Goal: Information Seeking & Learning: Find specific page/section

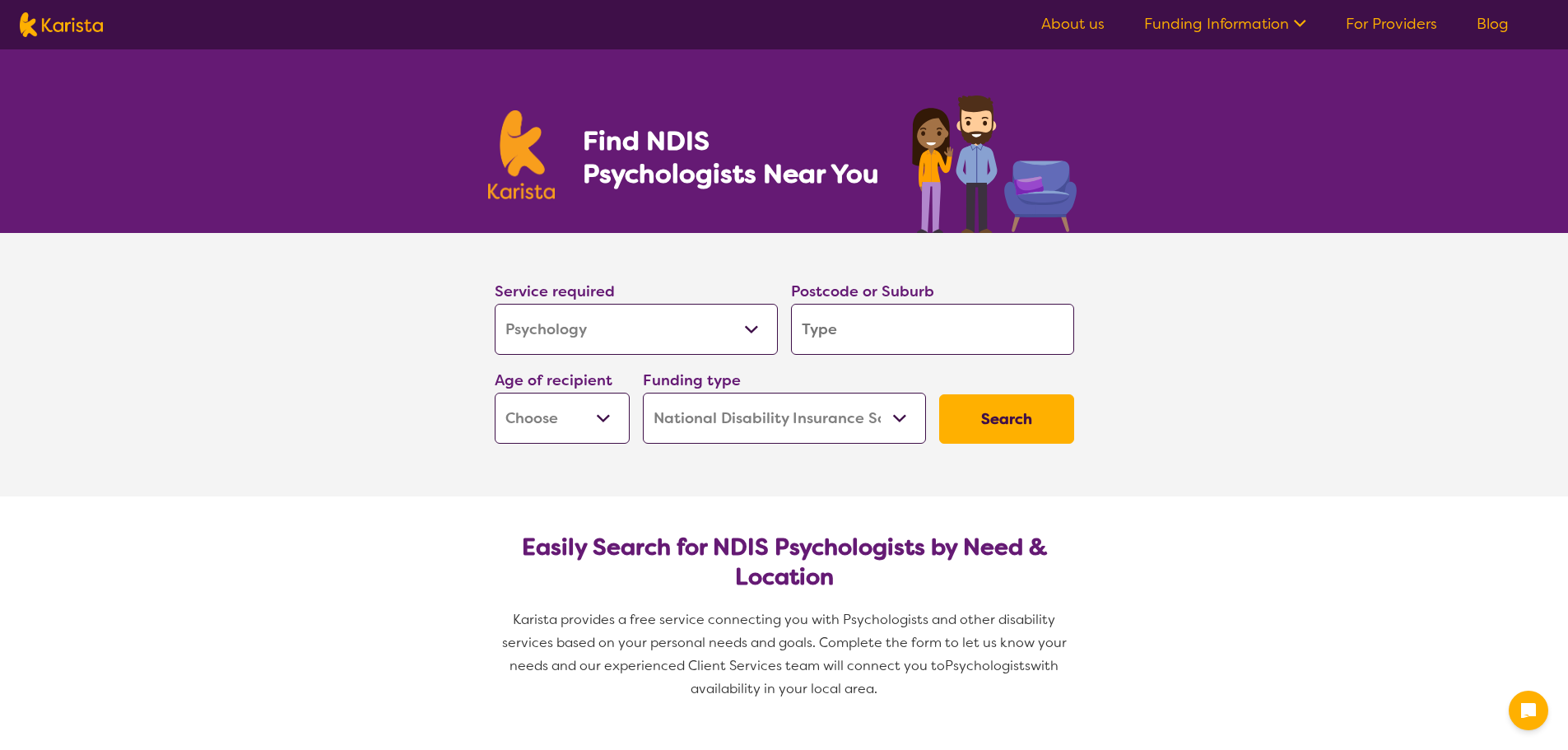
select select "Psychology"
select select "NDIS"
select select "Psychology"
select select "NDIS"
click at [865, 334] on input "search" at bounding box center [933, 329] width 283 height 51
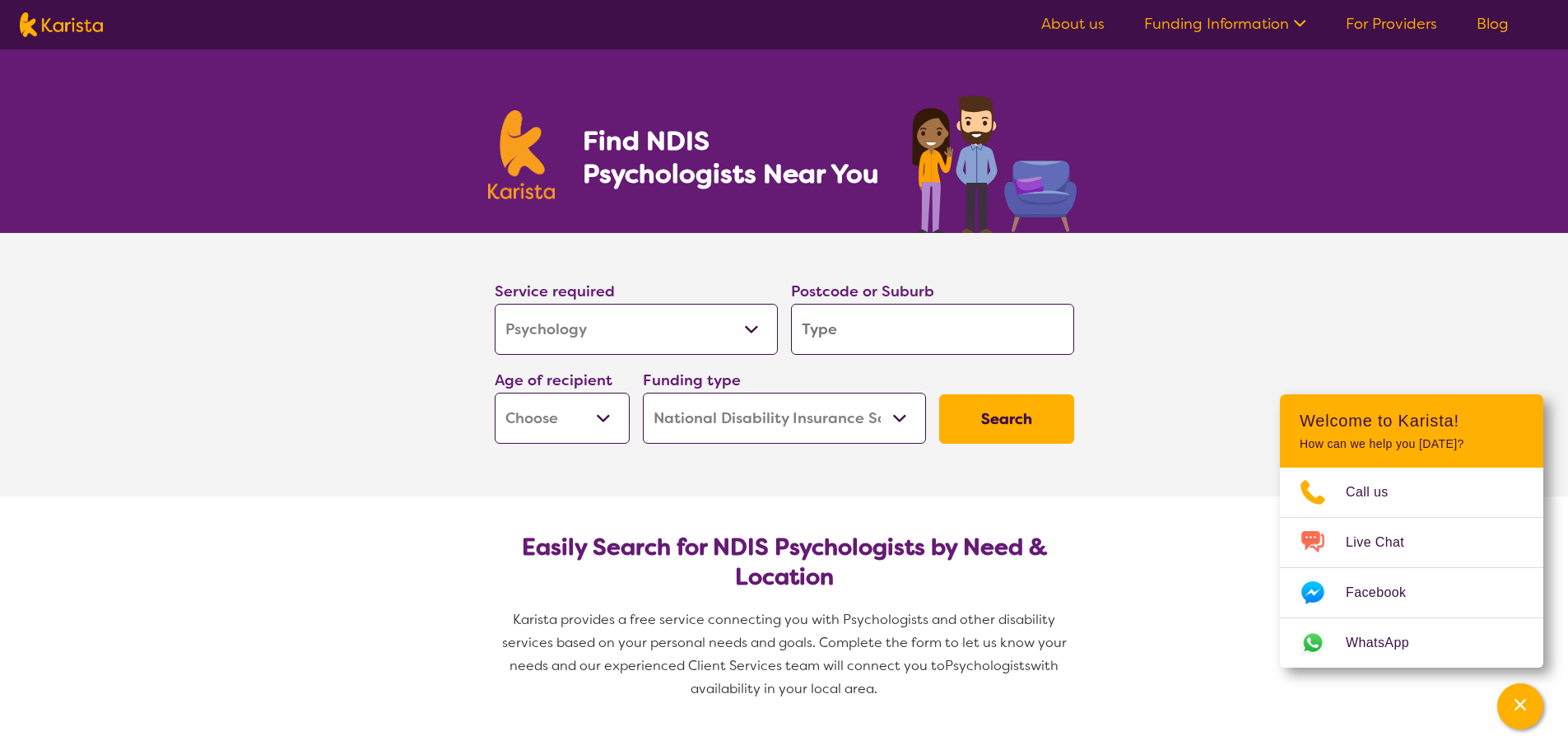
type input "2"
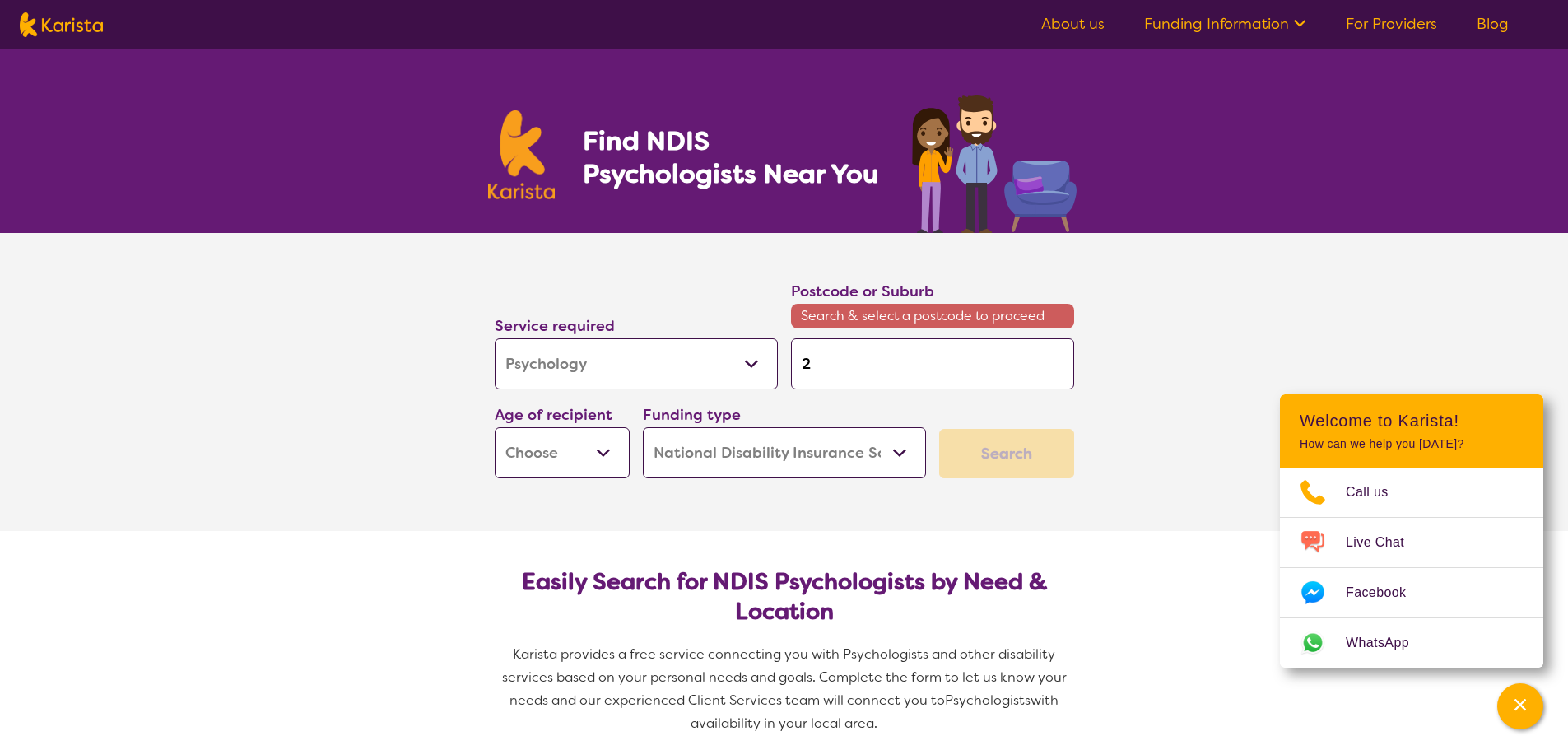
type input "28"
type input "283"
type input "2830"
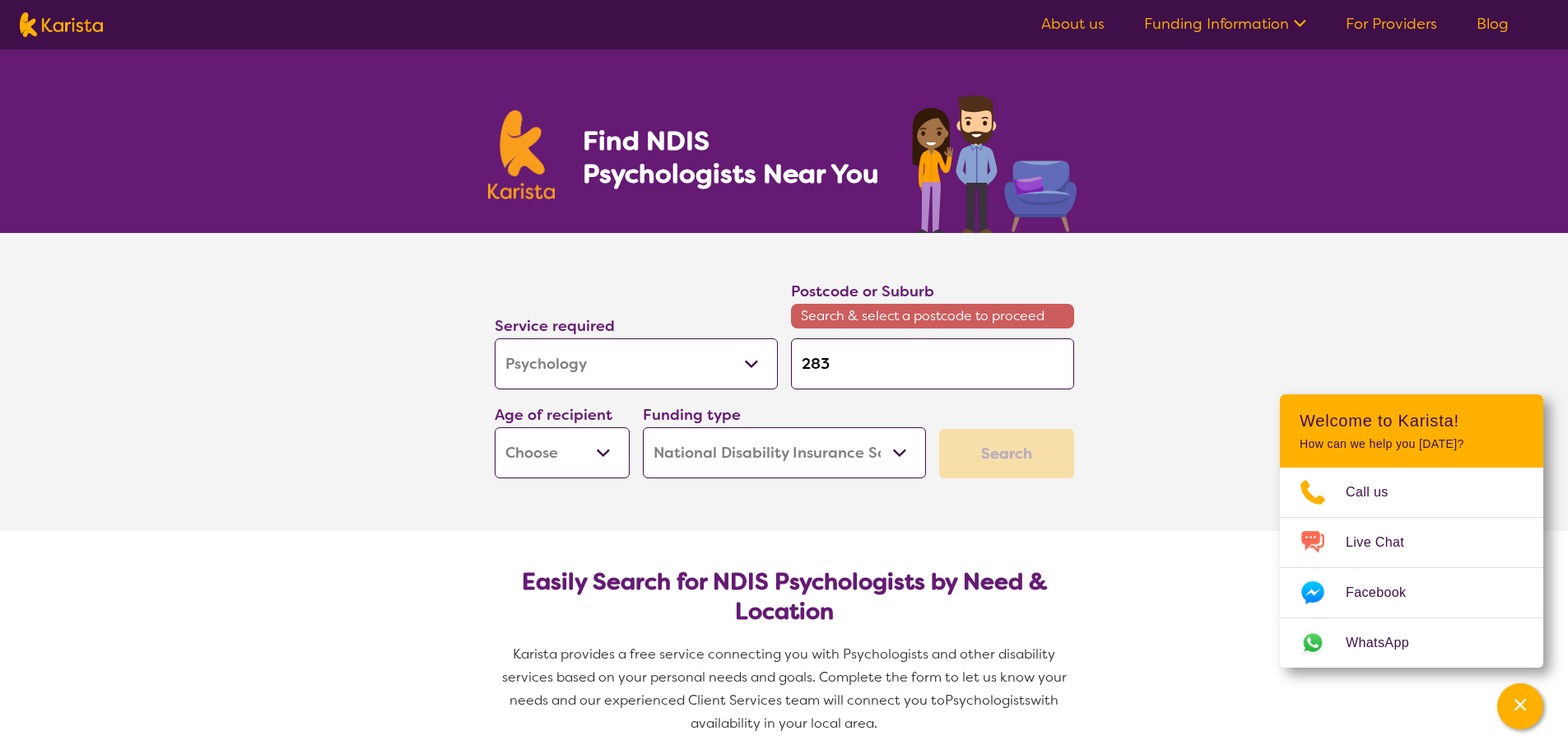
type input "2830"
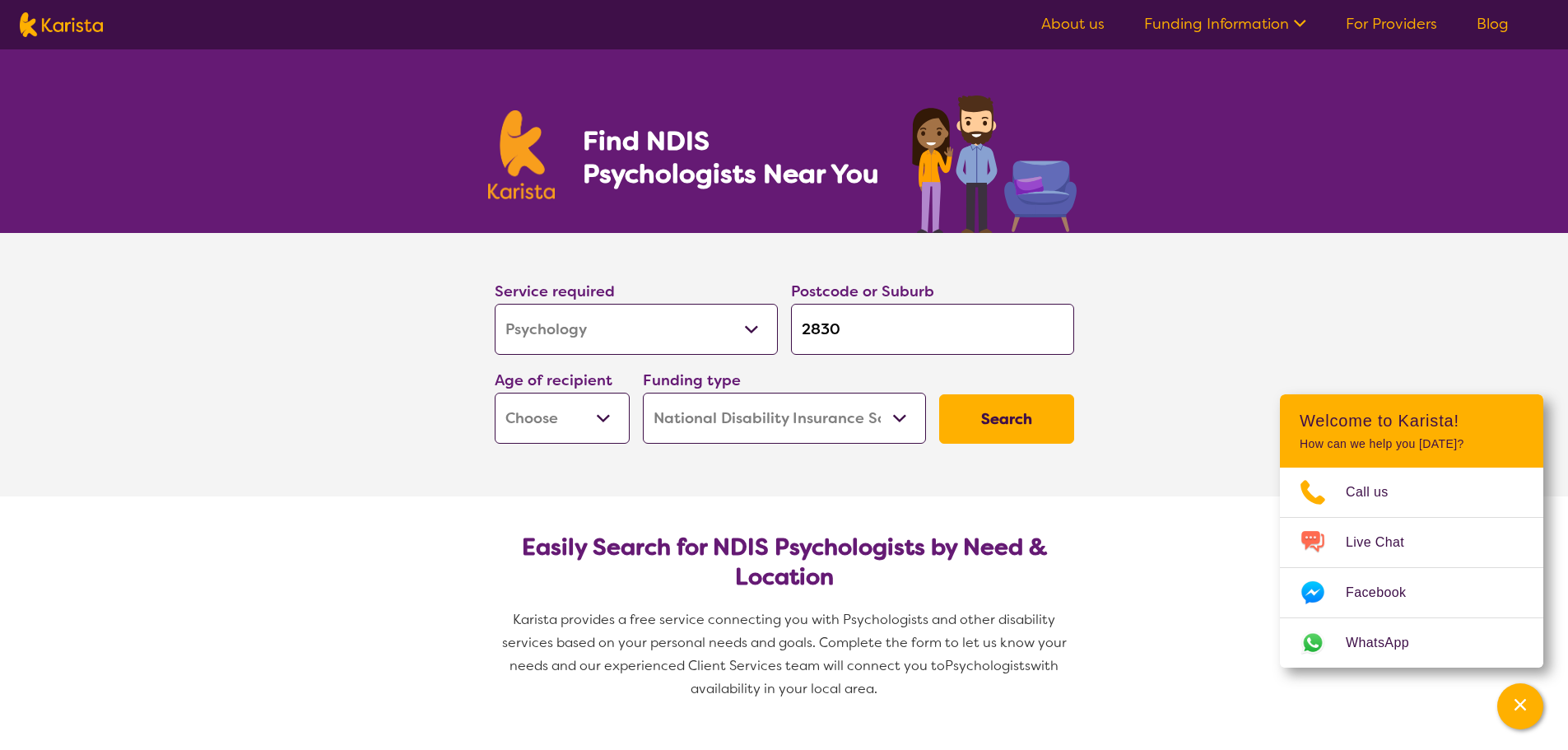
type input "2830"
click at [939, 394] on button "Search" at bounding box center [1006, 419] width 135 height 49
click at [554, 412] on select "Early Childhood - 0 to 9 Child - 10 to 11 Adolescent - 12 to 17 Adult - 18 to 6…" at bounding box center [561, 418] width 135 height 51
select select "AS"
click at [494, 392] on select "Early Childhood - 0 to 9 Child - 10 to 11 Adolescent - 12 to 17 Adult - 18 to 6…" at bounding box center [561, 418] width 135 height 51
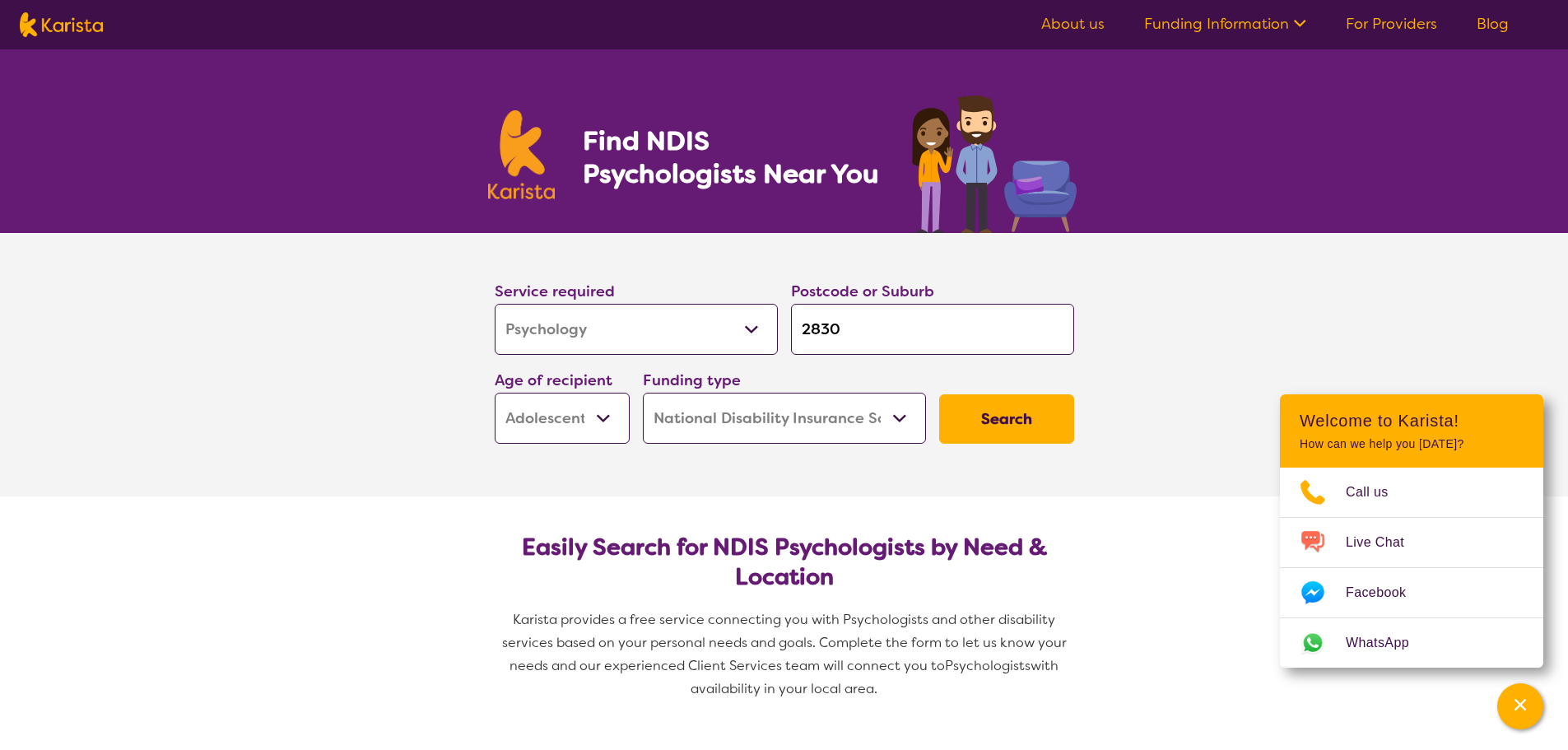
select select "AS"
click at [1018, 430] on button "Search" at bounding box center [1006, 419] width 135 height 49
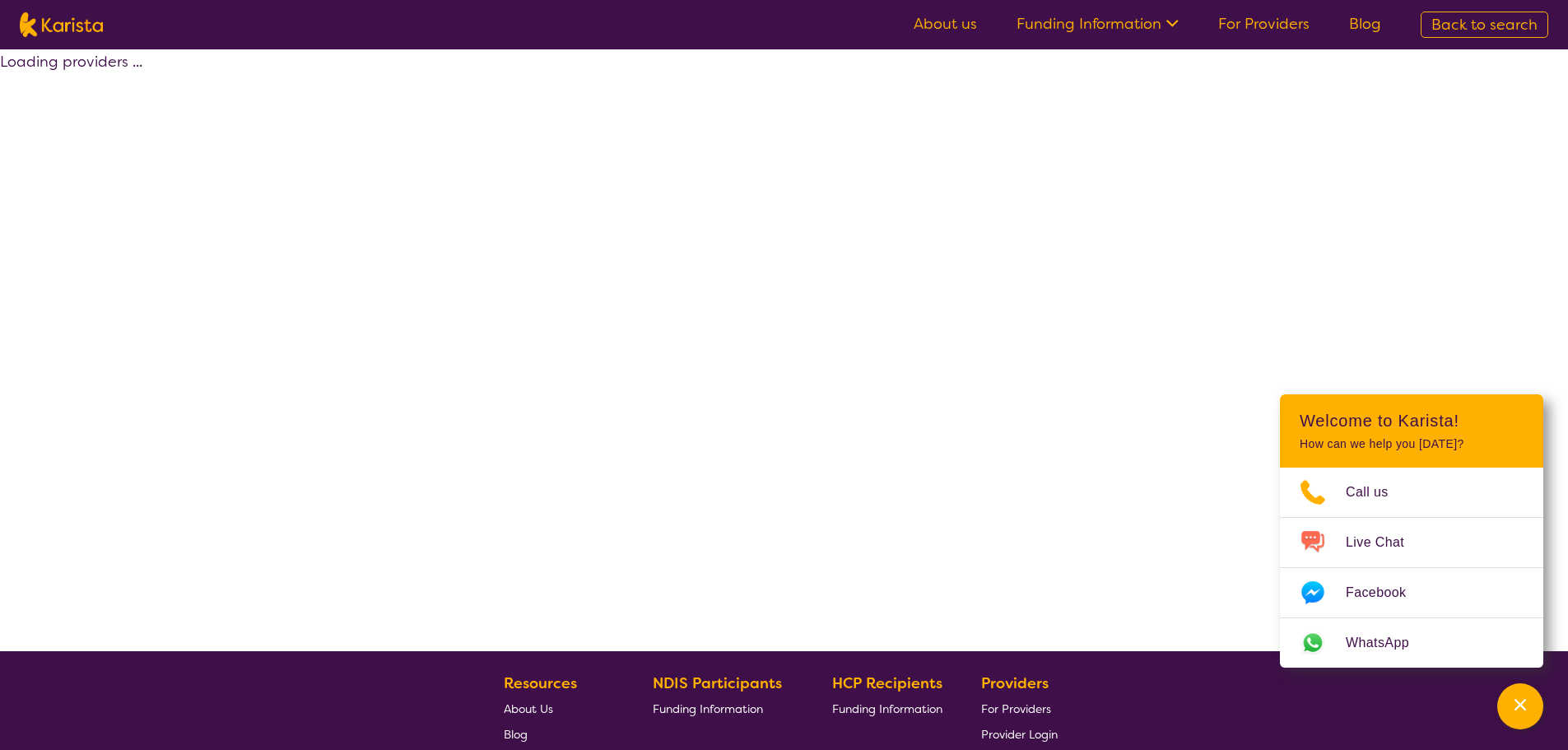
select select "by_score"
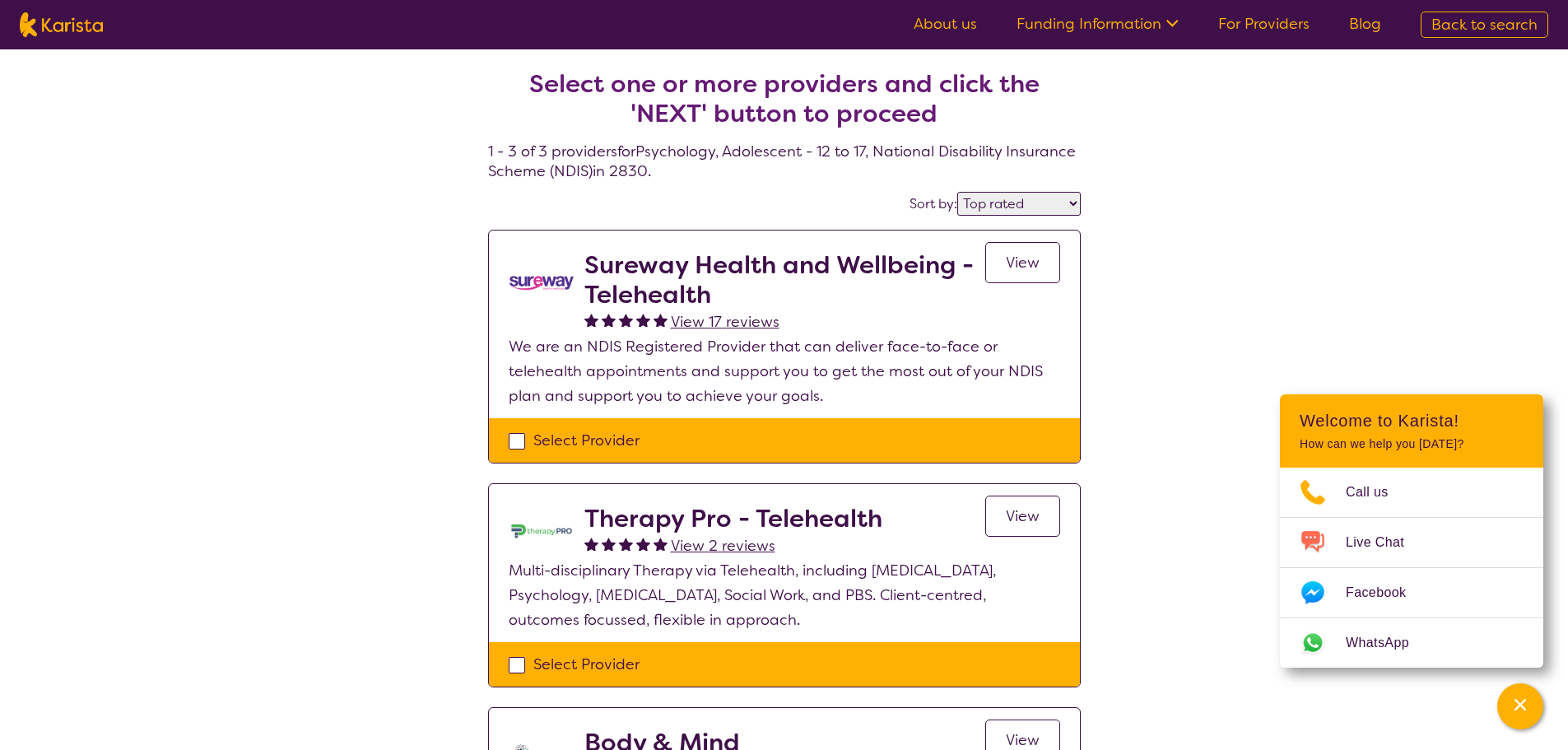
select select "Psychology"
select select "AS"
select select "NDIS"
select select "Psychology"
select select "AS"
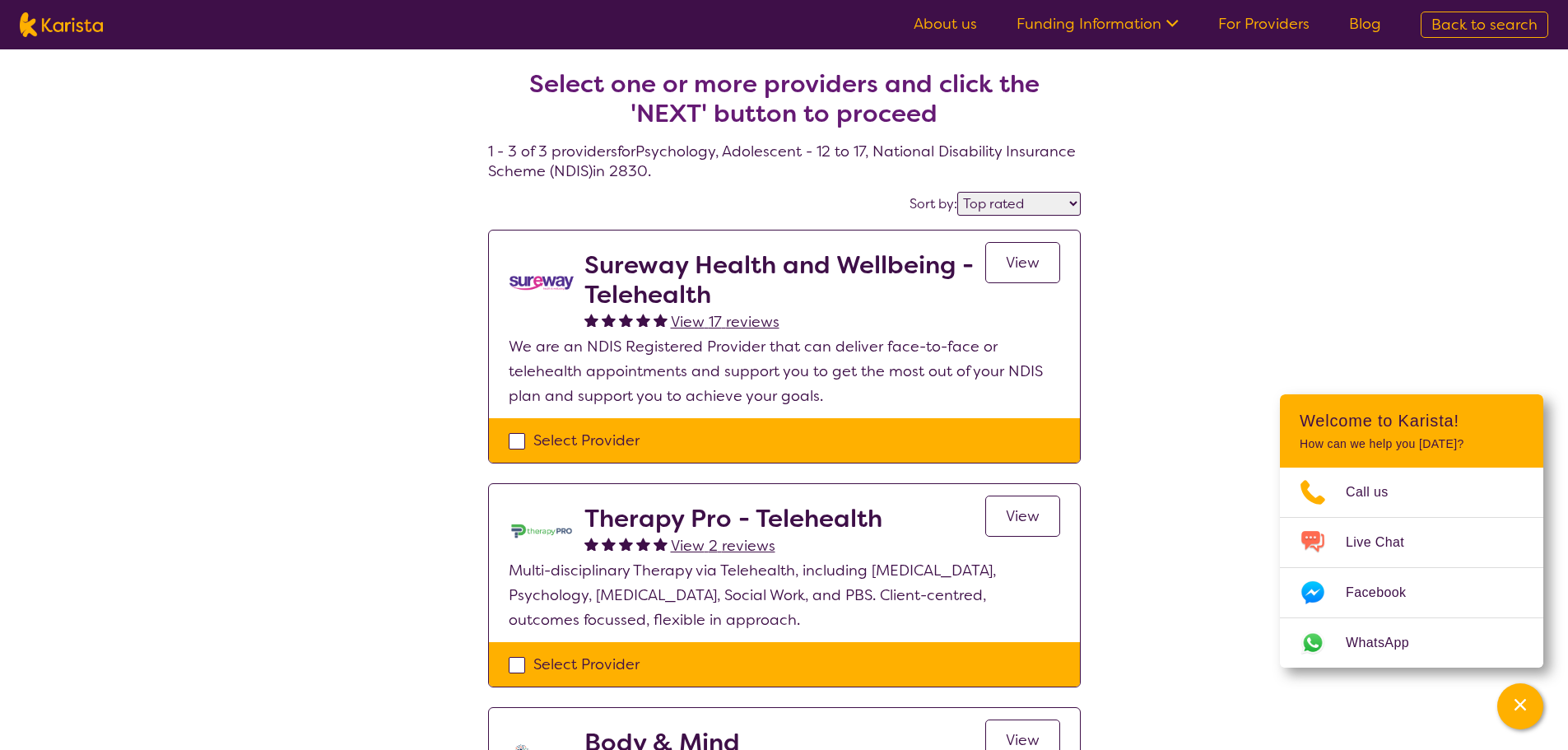
select select "NDIS"
